Goal: Task Accomplishment & Management: Complete application form

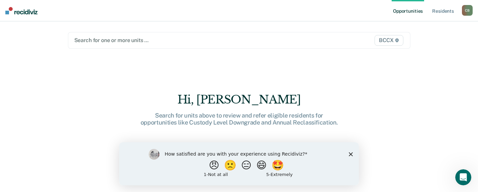
click at [351, 154] on icon "Close survey" at bounding box center [351, 154] width 4 height 4
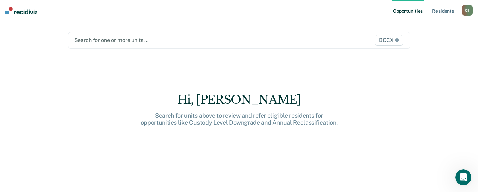
click at [171, 38] on div at bounding box center [189, 40] width 230 height 8
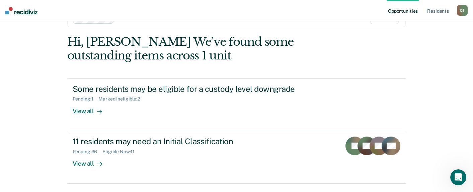
scroll to position [33, 0]
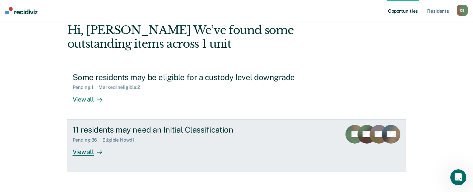
click at [86, 150] on div "View all" at bounding box center [91, 149] width 37 height 13
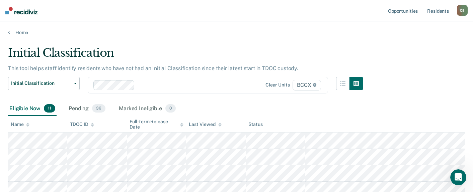
click at [417, 80] on div "Initial Classification This tool helps staff identify residents who have not ha…" at bounding box center [236, 178] width 457 height 265
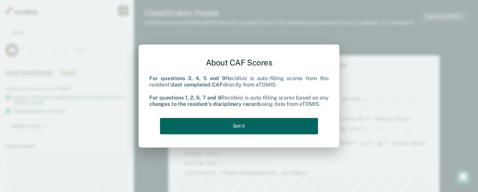
click at [258, 125] on button "Got it" at bounding box center [239, 126] width 158 height 16
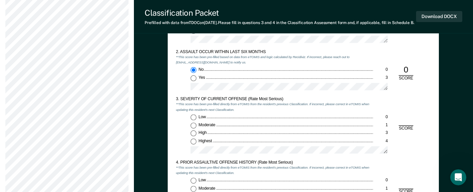
scroll to position [535, 0]
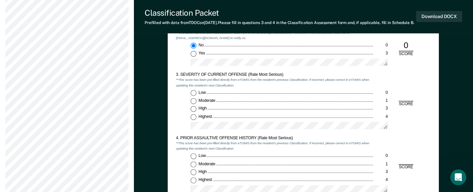
click at [194, 104] on input "Moderate 1" at bounding box center [193, 101] width 6 height 6
type textarea "x"
radio input "true"
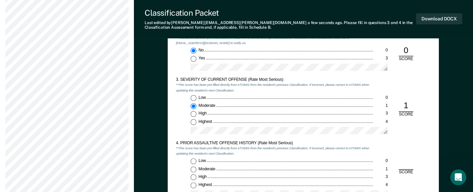
click at [194, 162] on input "Low 0" at bounding box center [193, 162] width 6 height 6
type textarea "x"
radio input "true"
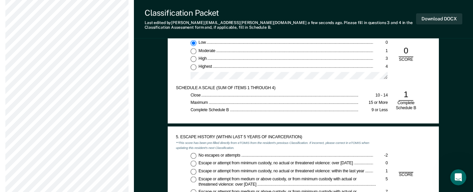
scroll to position [669, 0]
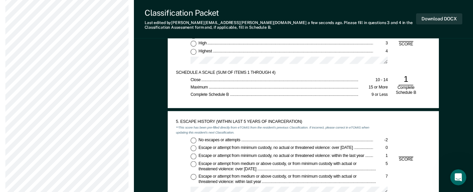
click at [191, 142] on input "No escapes or attempts -2" at bounding box center [193, 140] width 6 height 6
type textarea "x"
radio input "true"
click at [194, 148] on input "Escape or attempt from minimum custody, no actual or threatened violence: over …" at bounding box center [193, 149] width 6 height 6
type textarea "x"
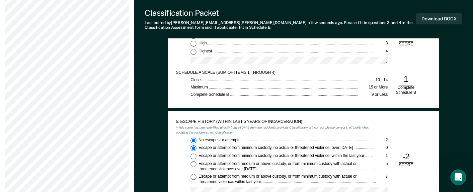
radio input "false"
radio input "true"
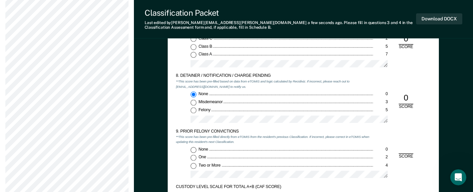
scroll to position [1004, 0]
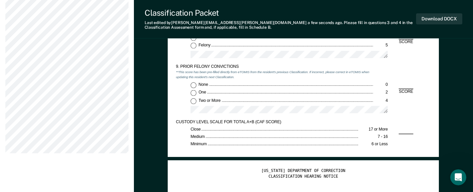
click at [194, 103] on input "Two or More 4" at bounding box center [193, 101] width 6 height 6
type textarea "x"
radio input "true"
click at [439, 18] on button "Download DOCX" at bounding box center [439, 18] width 46 height 11
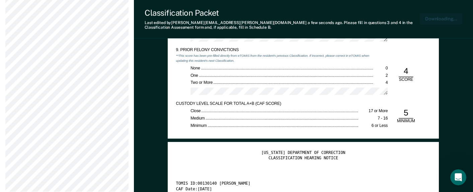
scroll to position [1036, 0]
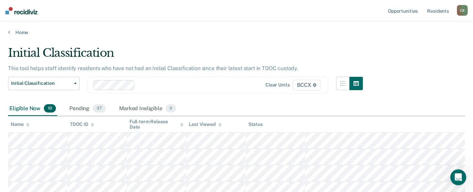
click at [291, 38] on main "Initial Classification This tool helps staff identify residents who have not ha…" at bounding box center [236, 188] width 473 height 307
click at [359, 48] on div "Initial Classification" at bounding box center [185, 55] width 355 height 19
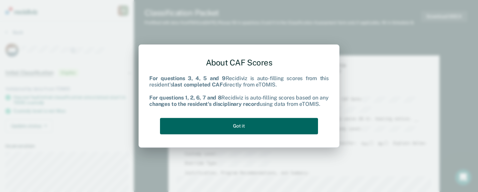
click at [225, 126] on button "Got it" at bounding box center [239, 126] width 158 height 16
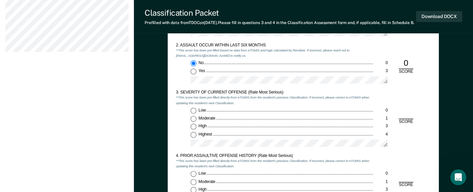
scroll to position [535, 0]
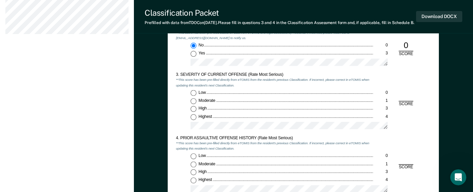
click at [193, 104] on input "Moderate 1" at bounding box center [193, 101] width 6 height 6
type textarea "x"
radio input "true"
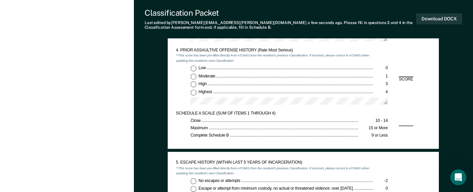
scroll to position [636, 0]
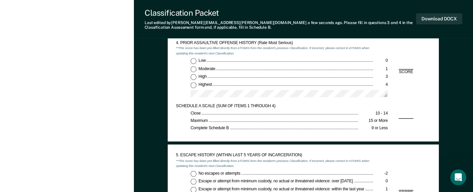
click at [194, 60] on input "Low 0" at bounding box center [193, 61] width 6 height 6
type textarea "x"
radio input "true"
click at [194, 174] on input "No escapes or attempts -2" at bounding box center [193, 174] width 6 height 6
type textarea "x"
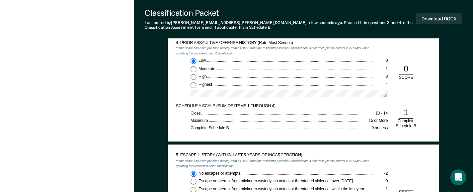
radio input "true"
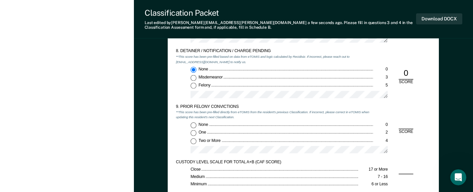
scroll to position [970, 0]
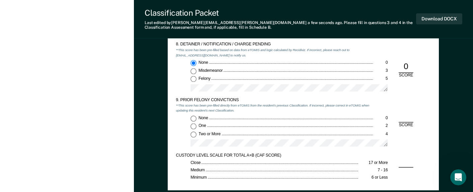
click at [194, 136] on input "Two or More 4" at bounding box center [193, 135] width 6 height 6
type textarea "x"
radio input "true"
click at [433, 19] on button "Download DOCX" at bounding box center [439, 18] width 46 height 11
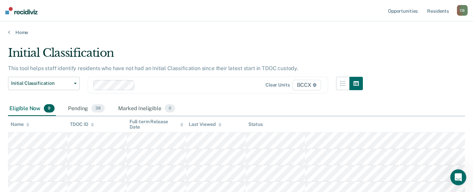
click at [236, 29] on div "Home" at bounding box center [236, 28] width 473 height 14
click at [380, 48] on div "Initial Classification This tool helps staff identify residents who have not ha…" at bounding box center [236, 162] width 457 height 232
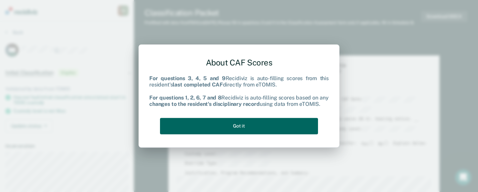
click at [282, 122] on button "Got it" at bounding box center [239, 126] width 158 height 16
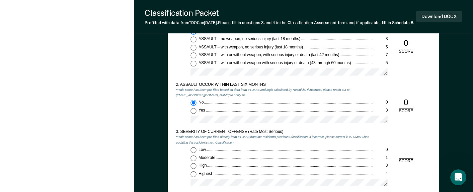
scroll to position [535, 0]
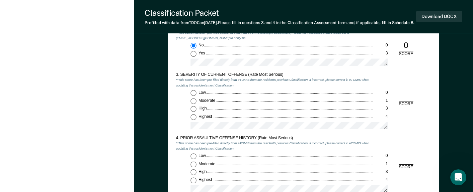
click at [192, 104] on input "Moderate 1" at bounding box center [193, 101] width 6 height 6
type textarea "x"
radio input "true"
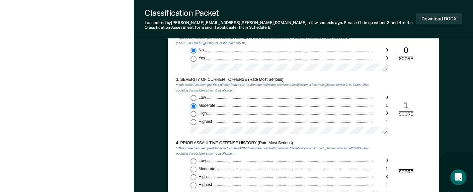
click at [195, 161] on input "Low 0" at bounding box center [193, 162] width 6 height 6
type textarea "x"
radio input "true"
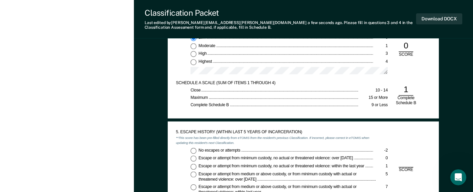
scroll to position [669, 0]
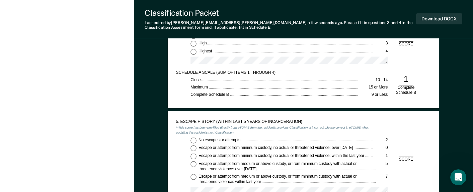
click at [192, 139] on input "No escapes or attempts -2" at bounding box center [193, 140] width 6 height 6
type textarea "x"
radio input "true"
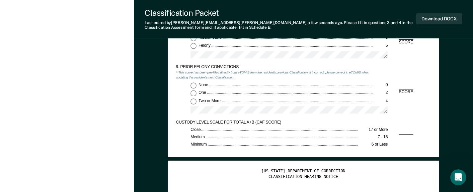
scroll to position [1004, 0]
click at [193, 43] on input "Felony 5" at bounding box center [193, 46] width 6 height 6
type textarea "x"
radio input "false"
radio input "true"
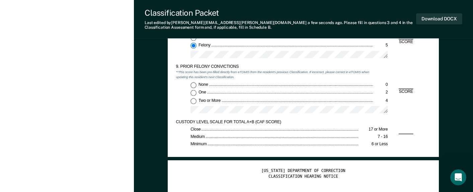
click at [193, 101] on input "Two or More 4" at bounding box center [193, 101] width 6 height 6
type textarea "x"
radio input "true"
click at [437, 20] on button "Download DOCX" at bounding box center [439, 18] width 46 height 11
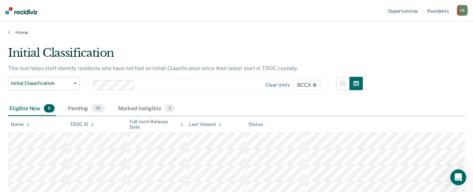
click at [331, 36] on main "Initial Classification This tool helps staff identify residents who have not ha…" at bounding box center [236, 172] width 473 height 275
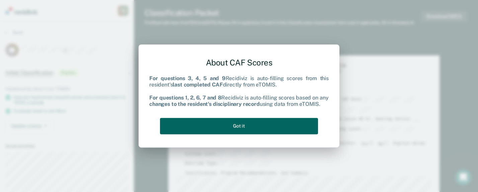
click at [230, 128] on button "Got it" at bounding box center [239, 126] width 158 height 16
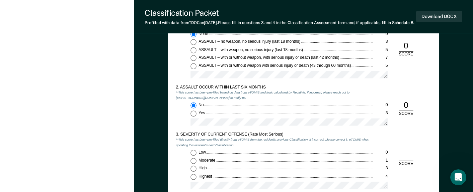
scroll to position [502, 0]
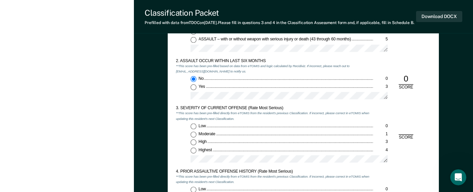
click at [195, 154] on input "Highest 4" at bounding box center [193, 151] width 6 height 6
type textarea "x"
radio input "true"
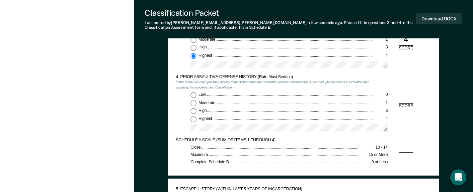
scroll to position [602, 0]
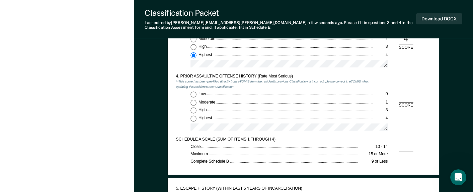
click at [192, 94] on input "Low 0" at bounding box center [193, 95] width 6 height 6
type textarea "x"
radio input "true"
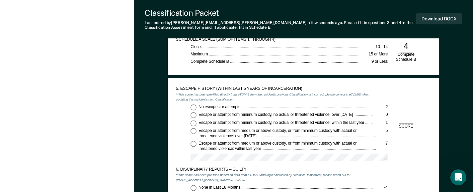
scroll to position [703, 0]
click at [192, 108] on input "No escapes or attempts -2" at bounding box center [193, 107] width 6 height 6
type textarea "x"
radio input "true"
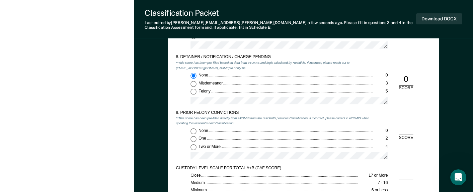
scroll to position [1004, 0]
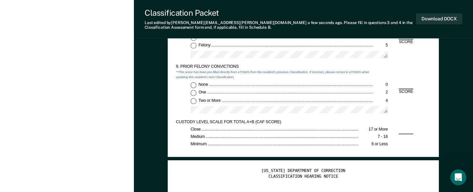
click at [194, 92] on input "One 2" at bounding box center [193, 93] width 6 height 6
type textarea "x"
radio input "true"
click at [437, 17] on button "Download DOCX" at bounding box center [439, 18] width 46 height 11
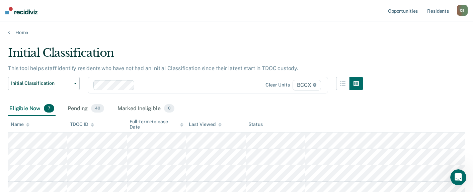
click at [395, 39] on main "Initial Classification This tool helps staff identify residents who have not ha…" at bounding box center [236, 164] width 473 height 258
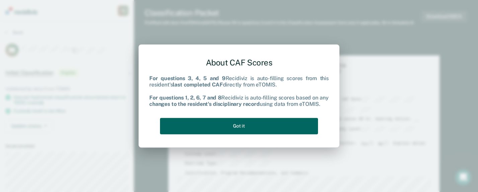
click at [241, 125] on button "Got it" at bounding box center [239, 126] width 158 height 16
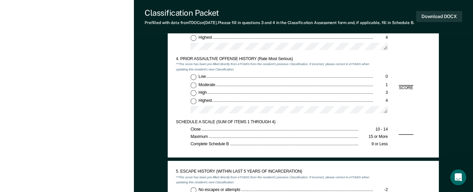
scroll to position [569, 0]
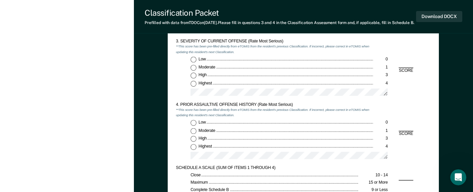
click at [192, 87] on input "Highest 4" at bounding box center [193, 84] width 6 height 6
type textarea "x"
radio input "true"
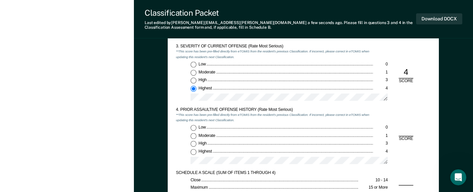
click at [194, 153] on input "Highest 4" at bounding box center [193, 152] width 6 height 6
type textarea "x"
radio input "true"
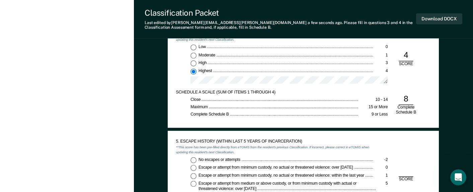
scroll to position [669, 0]
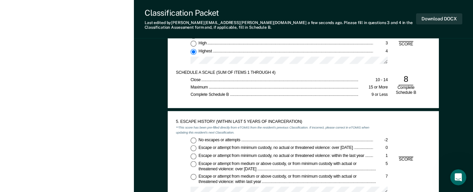
click at [193, 141] on input "No escapes or attempts -2" at bounding box center [193, 140] width 6 height 6
type textarea "x"
radio input "true"
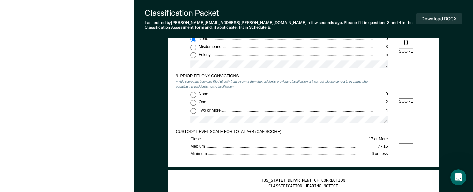
scroll to position [1004, 0]
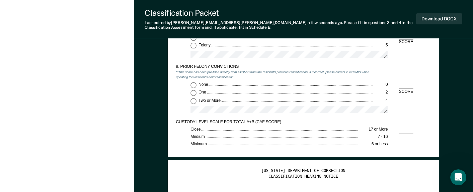
click at [194, 101] on input "Two or More 4" at bounding box center [193, 101] width 6 height 6
type textarea "x"
radio input "true"
click at [437, 19] on button "Download DOCX" at bounding box center [439, 18] width 46 height 11
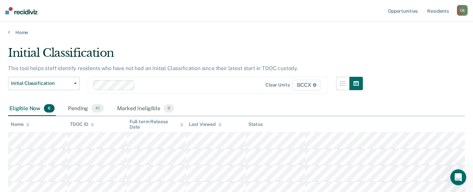
click at [368, 50] on div "Initial Classification This tool helps staff identify residents who have not ha…" at bounding box center [236, 137] width 457 height 183
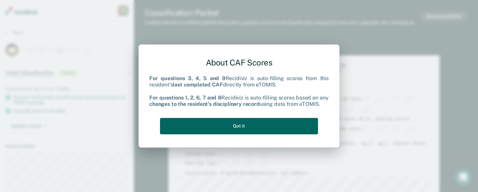
click at [278, 129] on button "Got it" at bounding box center [239, 126] width 158 height 16
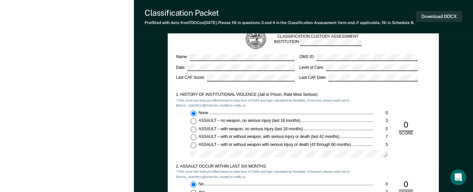
scroll to position [502, 0]
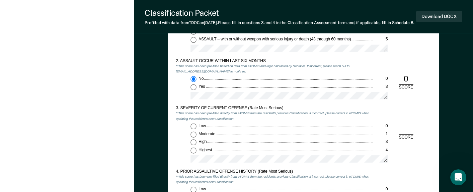
click at [194, 146] on input "High 3" at bounding box center [193, 143] width 6 height 6
type textarea "x"
radio input "true"
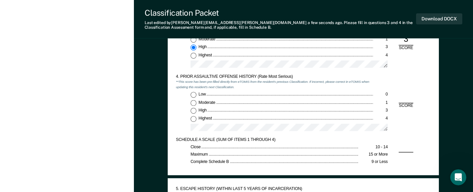
scroll to position [602, 0]
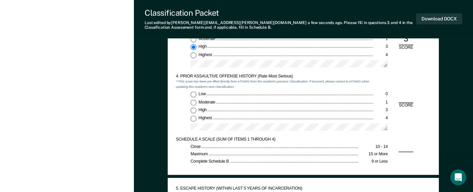
click at [194, 93] on input "Low 0" at bounding box center [193, 95] width 6 height 6
type textarea "x"
radio input "true"
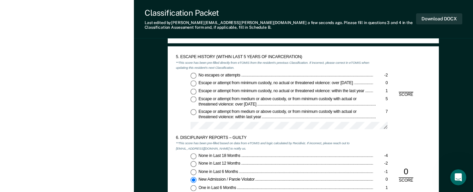
scroll to position [736, 0]
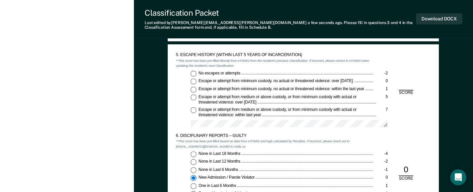
click at [194, 73] on input "No escapes or attempts -2" at bounding box center [193, 74] width 6 height 6
type textarea "x"
radio input "true"
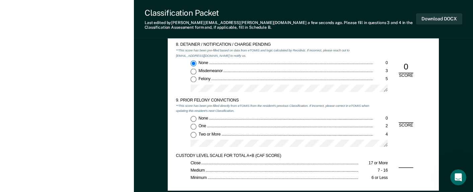
scroll to position [970, 0]
click at [193, 127] on input "One 2" at bounding box center [193, 127] width 6 height 6
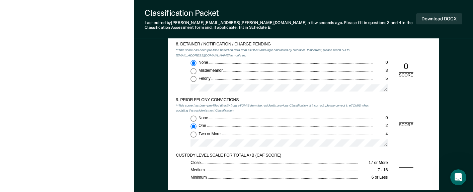
type textarea "x"
radio input "true"
click at [440, 17] on button "Download DOCX" at bounding box center [439, 18] width 46 height 11
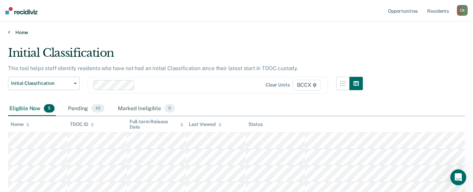
click at [328, 34] on link "Home" at bounding box center [236, 32] width 457 height 6
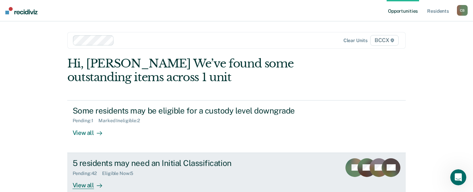
click at [161, 169] on div "Pending : 42 Eligible Now : 5" at bounding box center [190, 172] width 235 height 8
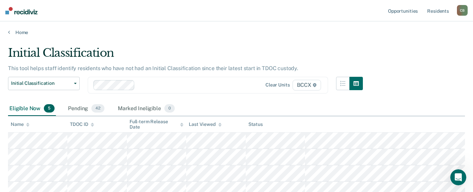
click at [413, 60] on div "Initial Classification This tool helps staff identify residents who have not ha…" at bounding box center [236, 129] width 457 height 167
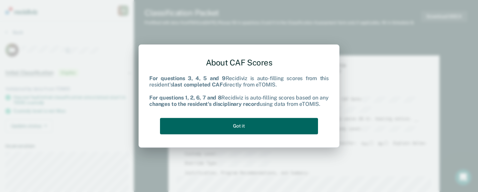
click at [273, 127] on button "Got it" at bounding box center [239, 126] width 158 height 16
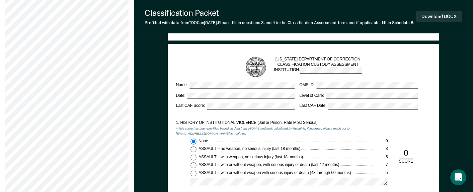
scroll to position [502, 0]
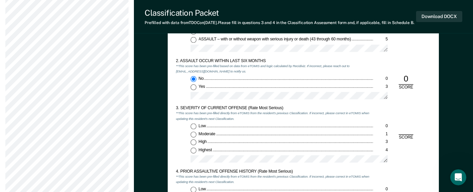
click at [195, 130] on input "Low 0" at bounding box center [193, 127] width 6 height 6
type textarea "x"
radio input "true"
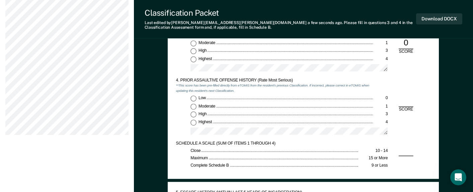
scroll to position [602, 0]
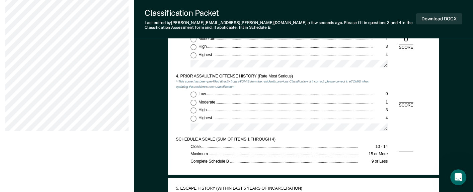
click at [195, 93] on input "Low 0" at bounding box center [193, 95] width 6 height 6
type textarea "x"
radio input "true"
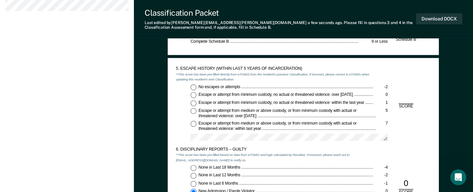
scroll to position [736, 0]
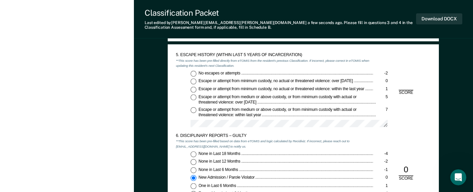
click at [195, 73] on input "No escapes or attempts -2" at bounding box center [193, 74] width 6 height 6
type textarea "x"
radio input "true"
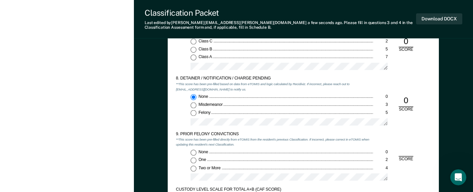
scroll to position [937, 0]
click at [193, 169] on input "Two or More 4" at bounding box center [193, 168] width 6 height 6
type textarea "x"
radio input "true"
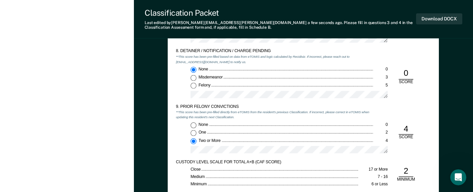
scroll to position [1037, 0]
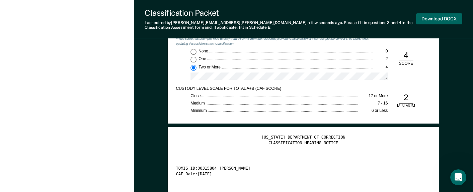
click at [437, 21] on button "Download DOCX" at bounding box center [439, 18] width 46 height 11
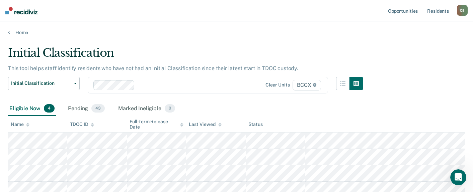
click at [398, 89] on div "Initial Classification This tool helps staff identify residents who have not ha…" at bounding box center [236, 121] width 457 height 150
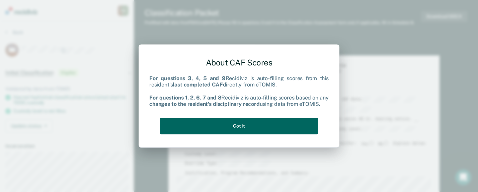
click at [226, 124] on button "Got it" at bounding box center [239, 126] width 158 height 16
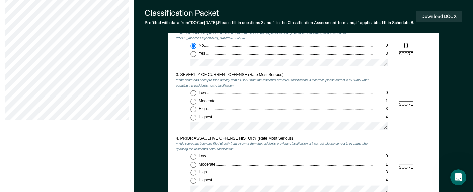
scroll to position [535, 0]
click at [192, 104] on input "Moderate 1" at bounding box center [193, 101] width 6 height 6
type textarea "x"
radio input "true"
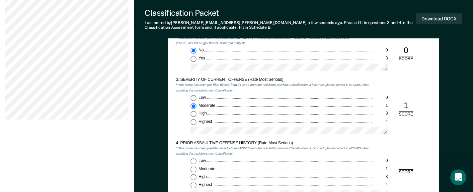
click at [195, 186] on input "Highest 4" at bounding box center [193, 186] width 6 height 6
type textarea "x"
radio input "true"
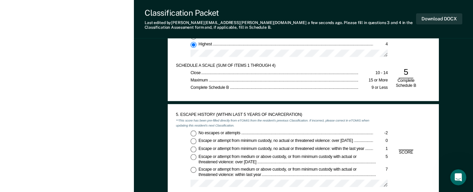
scroll to position [703, 0]
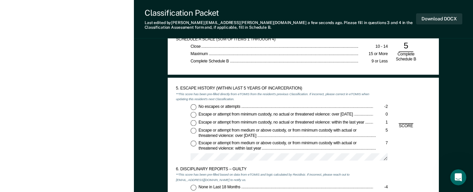
click at [192, 107] on input "No escapes or attempts -2" at bounding box center [193, 107] width 6 height 6
type textarea "x"
radio input "true"
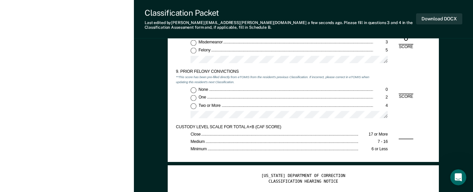
scroll to position [1004, 0]
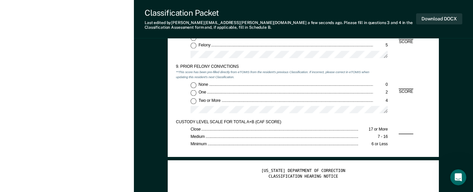
click at [194, 103] on input "Two or More 4" at bounding box center [193, 101] width 6 height 6
type textarea "x"
radio input "true"
click at [430, 19] on button "Download DOCX" at bounding box center [439, 18] width 46 height 11
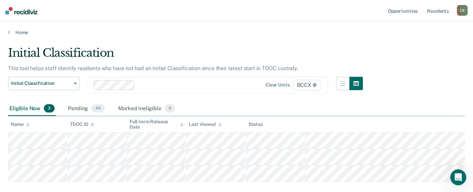
click at [192, 40] on main "Initial Classification This tool helps staff identify residents who have not ha…" at bounding box center [236, 131] width 473 height 193
click at [419, 62] on div "Initial Classification This tool helps staff identify residents who have not ha…" at bounding box center [236, 113] width 457 height 134
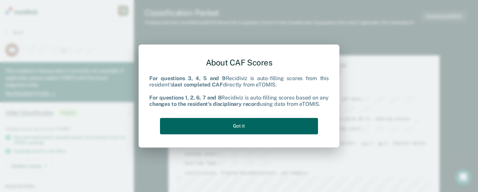
click at [279, 126] on button "Got it" at bounding box center [239, 126] width 158 height 16
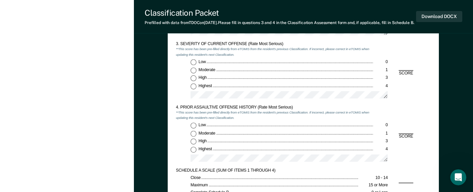
scroll to position [569, 0]
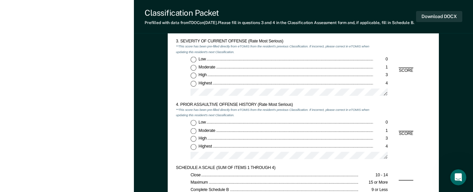
click at [193, 87] on input "Highest 4" at bounding box center [193, 84] width 6 height 6
type textarea "x"
radio input "true"
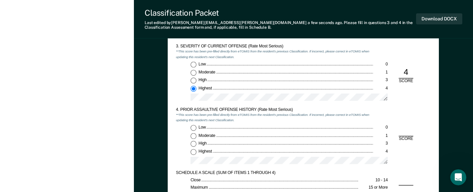
click at [194, 128] on input "Low 0" at bounding box center [193, 128] width 6 height 6
type textarea "x"
radio input "true"
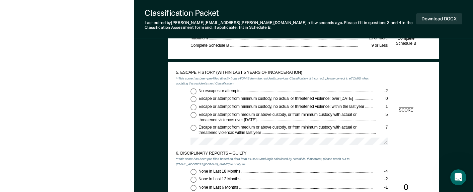
scroll to position [736, 0]
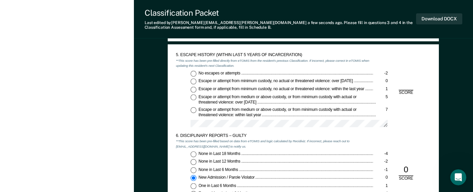
drag, startPoint x: 191, startPoint y: 73, endPoint x: 202, endPoint y: 80, distance: 13.0
click at [191, 73] on input "No escapes or attempts -2" at bounding box center [193, 74] width 6 height 6
type textarea "x"
radio input "true"
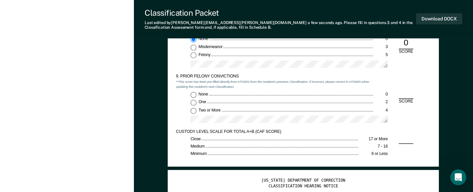
scroll to position [1004, 0]
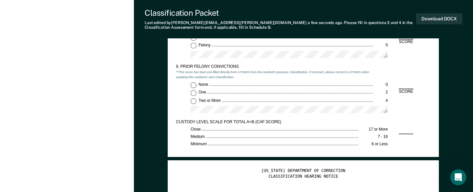
click at [195, 86] on input "None 0" at bounding box center [193, 85] width 6 height 6
type textarea "x"
radio input "true"
click at [428, 17] on button "Download DOCX" at bounding box center [439, 18] width 46 height 11
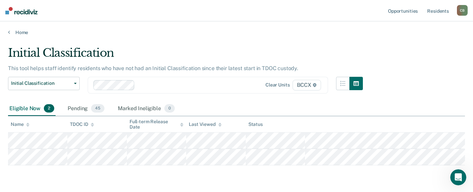
click at [408, 94] on div "Initial Classification This tool helps staff identify residents who have not ha…" at bounding box center [236, 104] width 457 height 117
drag, startPoint x: 422, startPoint y: 95, endPoint x: 402, endPoint y: 102, distance: 21.3
click at [422, 95] on div "Initial Classification This tool helps staff identify residents who have not ha…" at bounding box center [236, 104] width 457 height 117
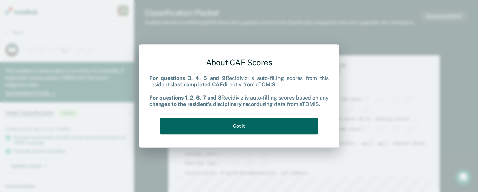
click at [215, 124] on button "Got it" at bounding box center [239, 126] width 158 height 16
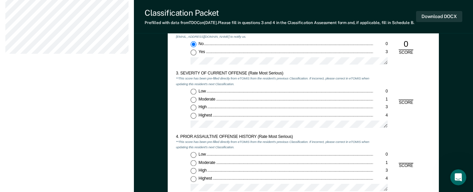
scroll to position [535, 0]
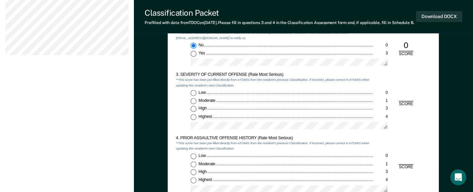
click at [192, 104] on input "Moderate 1" at bounding box center [193, 101] width 6 height 6
type textarea "x"
radio input "true"
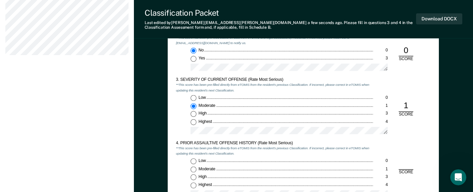
click at [193, 161] on input "Low 0" at bounding box center [193, 162] width 6 height 6
type textarea "x"
radio input "true"
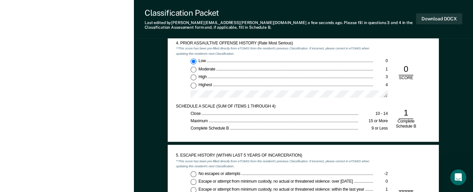
scroll to position [636, 0]
click at [193, 174] on input "No escapes or attempts -2" at bounding box center [193, 174] width 6 height 6
type textarea "x"
radio input "true"
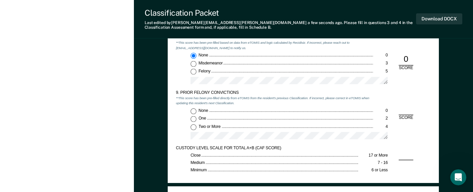
scroll to position [1004, 0]
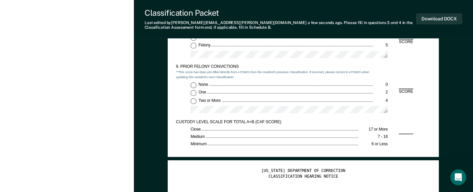
click at [193, 101] on input "Two or More 4" at bounding box center [193, 101] width 6 height 6
type textarea "x"
radio input "true"
click at [428, 19] on button "Download DOCX" at bounding box center [439, 18] width 46 height 11
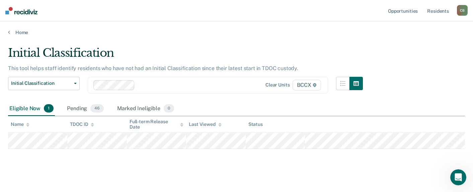
drag, startPoint x: 343, startPoint y: 56, endPoint x: 340, endPoint y: 61, distance: 5.5
click at [343, 56] on div "Initial Classification" at bounding box center [185, 55] width 355 height 19
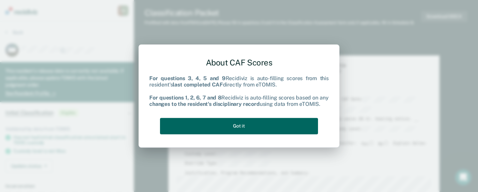
click at [237, 128] on button "Got it" at bounding box center [239, 126] width 158 height 16
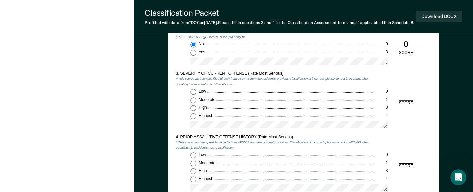
scroll to position [502, 0]
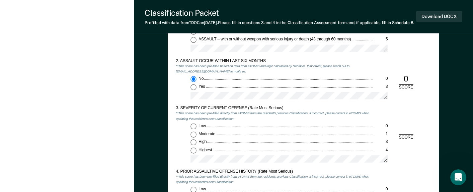
click at [196, 154] on label "Highest 4" at bounding box center [288, 151] width 197 height 6
click at [196, 154] on input "Highest 4" at bounding box center [193, 151] width 6 height 6
type textarea "x"
radio input "true"
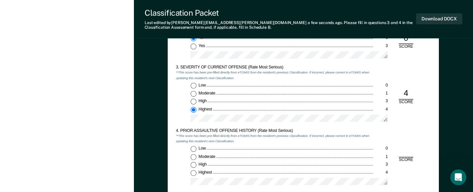
scroll to position [636, 0]
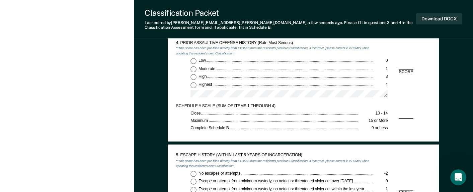
click at [194, 61] on input "Low 0" at bounding box center [193, 61] width 6 height 6
type textarea "x"
radio input "true"
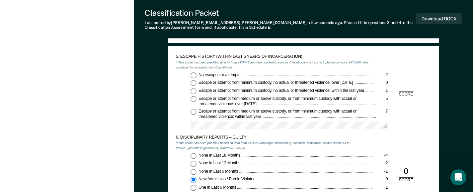
scroll to position [736, 0]
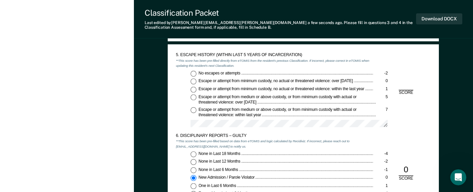
click at [192, 75] on input "No escapes or attempts -2" at bounding box center [193, 74] width 6 height 6
type textarea "x"
radio input "true"
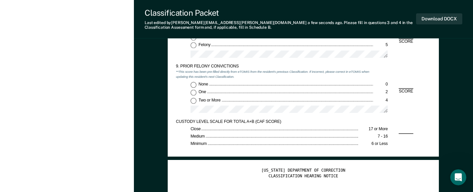
scroll to position [1004, 0]
click at [193, 86] on input "None 0" at bounding box center [193, 85] width 6 height 6
type textarea "x"
radio input "true"
click at [435, 20] on button "Download DOCX" at bounding box center [439, 18] width 46 height 11
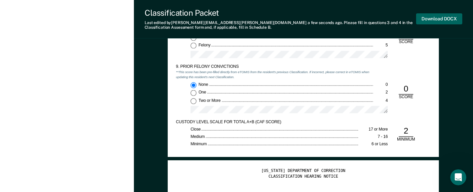
type textarea "x"
